Goal: Information Seeking & Learning: Learn about a topic

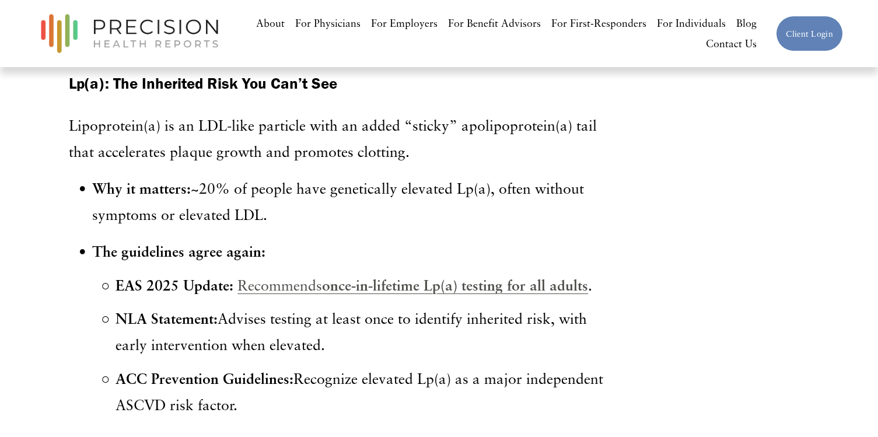
scroll to position [1219, 0]
